Goal: Information Seeking & Learning: Compare options

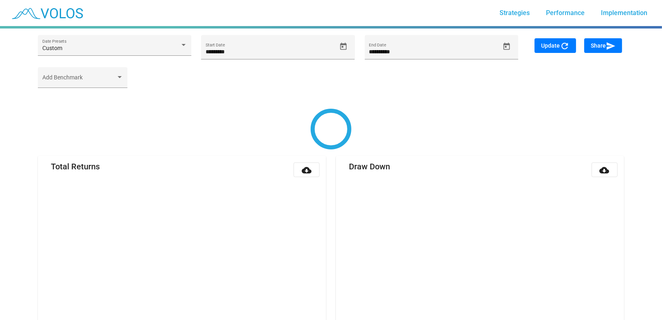
click at [3, 129] on div at bounding box center [16, 293] width 33 height 528
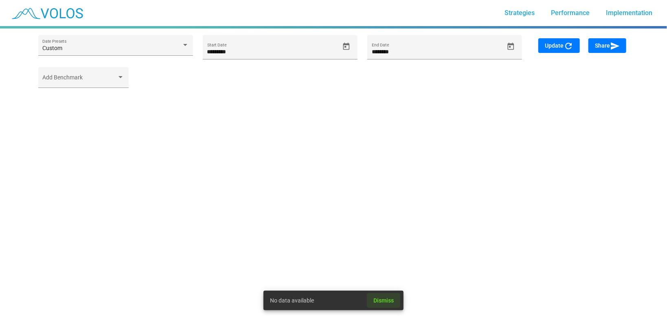
click at [385, 301] on span "Dismiss" at bounding box center [383, 300] width 20 height 7
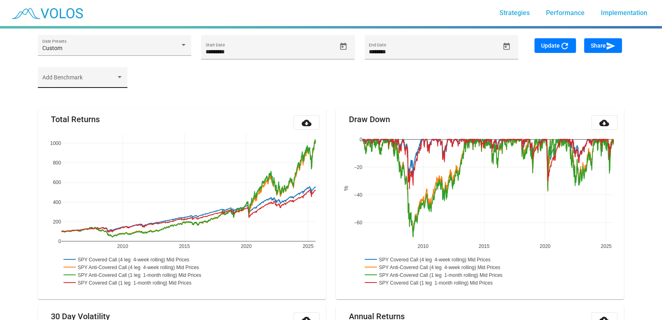
click at [70, 77] on div "Add Benchmark" at bounding box center [82, 79] width 81 height 17
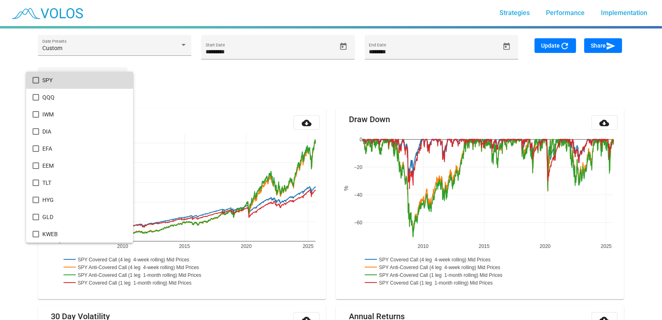
click at [46, 78] on span "SPY" at bounding box center [84, 80] width 84 height 17
click at [560, 41] on div at bounding box center [331, 160] width 662 height 320
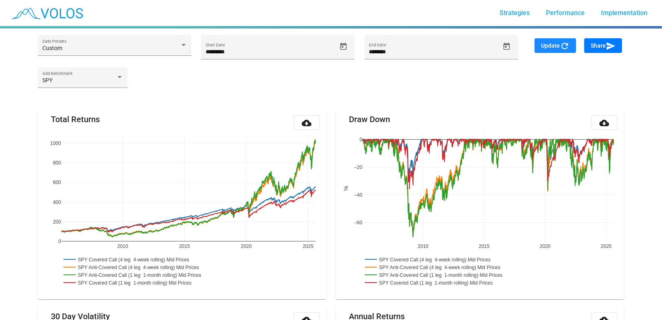
click at [557, 48] on span "Update refresh" at bounding box center [555, 45] width 29 height 7
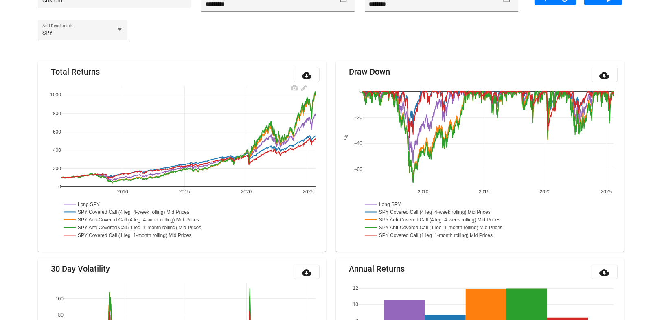
scroll to position [30, 0]
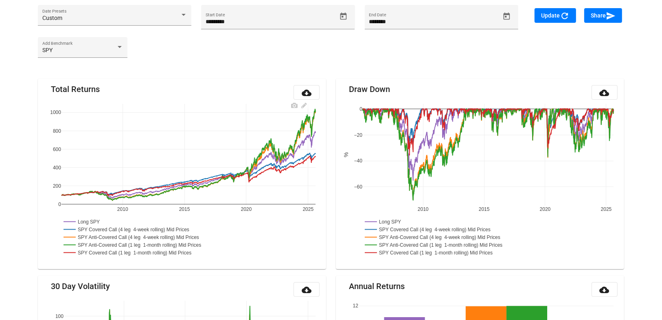
click at [100, 228] on rect at bounding box center [133, 230] width 144 height 8
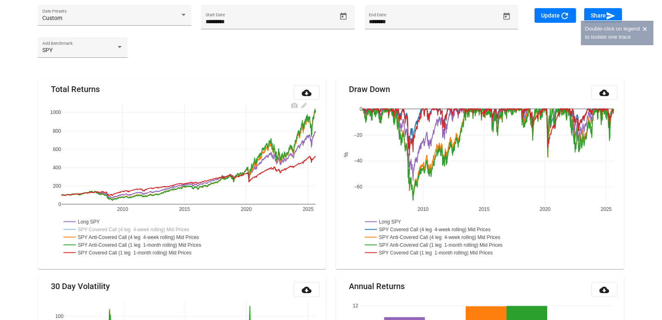
click at [99, 250] on rect at bounding box center [135, 253] width 149 height 8
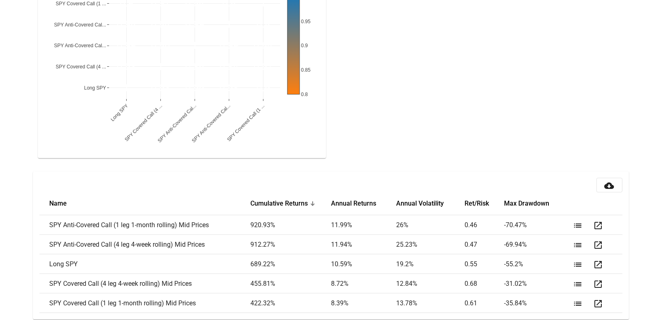
scroll to position [933, 0]
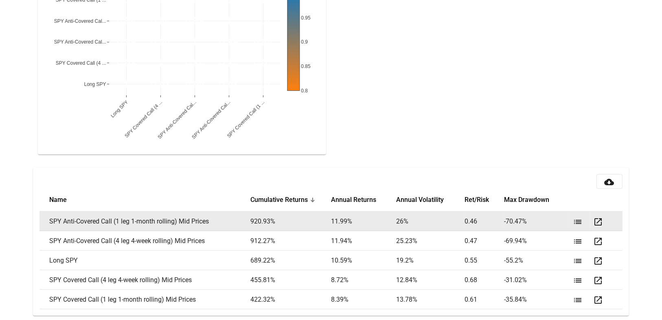
click at [577, 217] on mat-icon "list" at bounding box center [578, 222] width 10 height 10
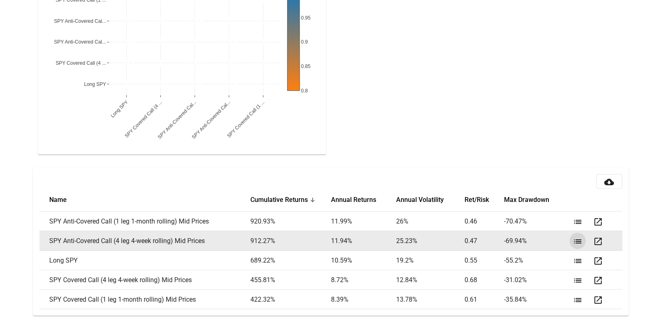
click at [577, 237] on mat-icon "list" at bounding box center [578, 242] width 10 height 10
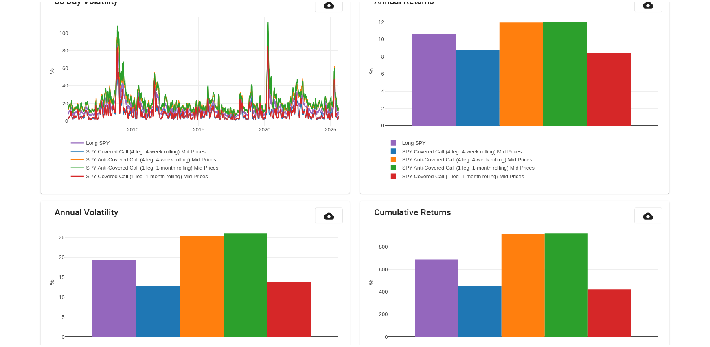
scroll to position [0, 0]
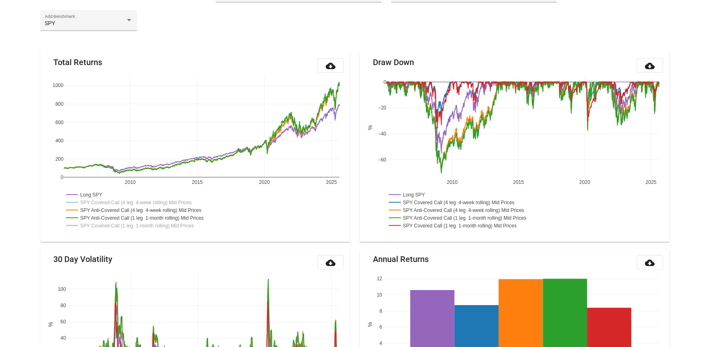
scroll to position [130, 0]
